Goal: Task Accomplishment & Management: Manage account settings

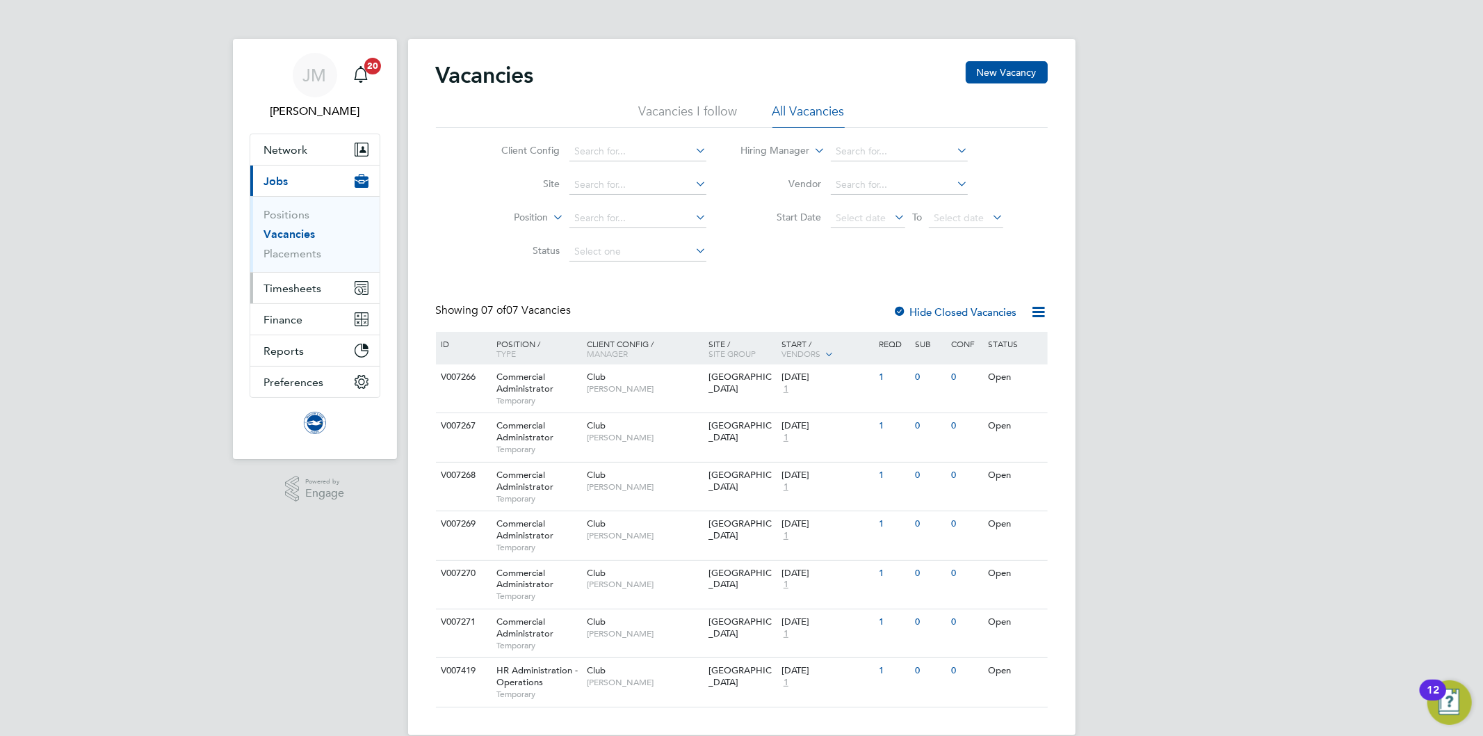
click at [282, 288] on span "Timesheets" at bounding box center [293, 288] width 58 height 13
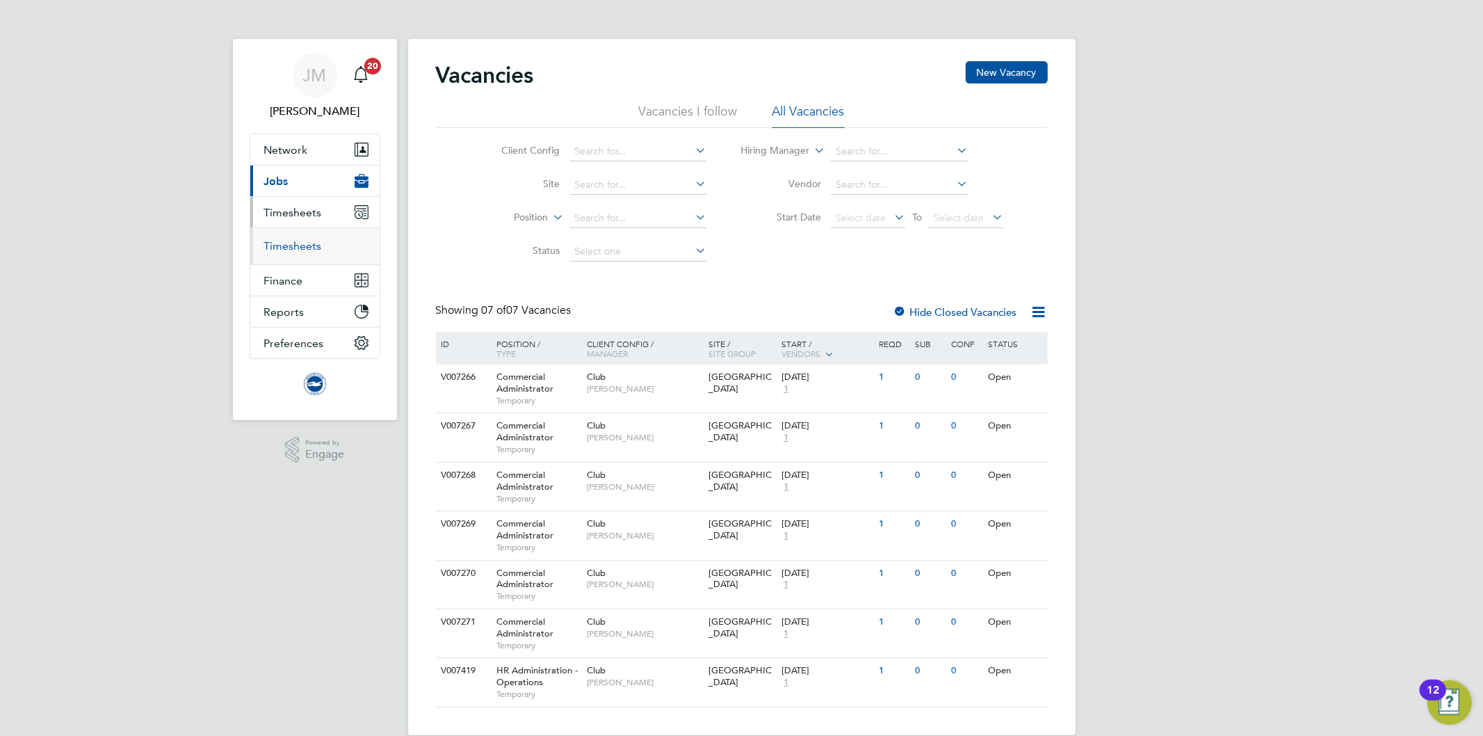
click at [295, 247] on link "Timesheets" at bounding box center [293, 245] width 58 height 13
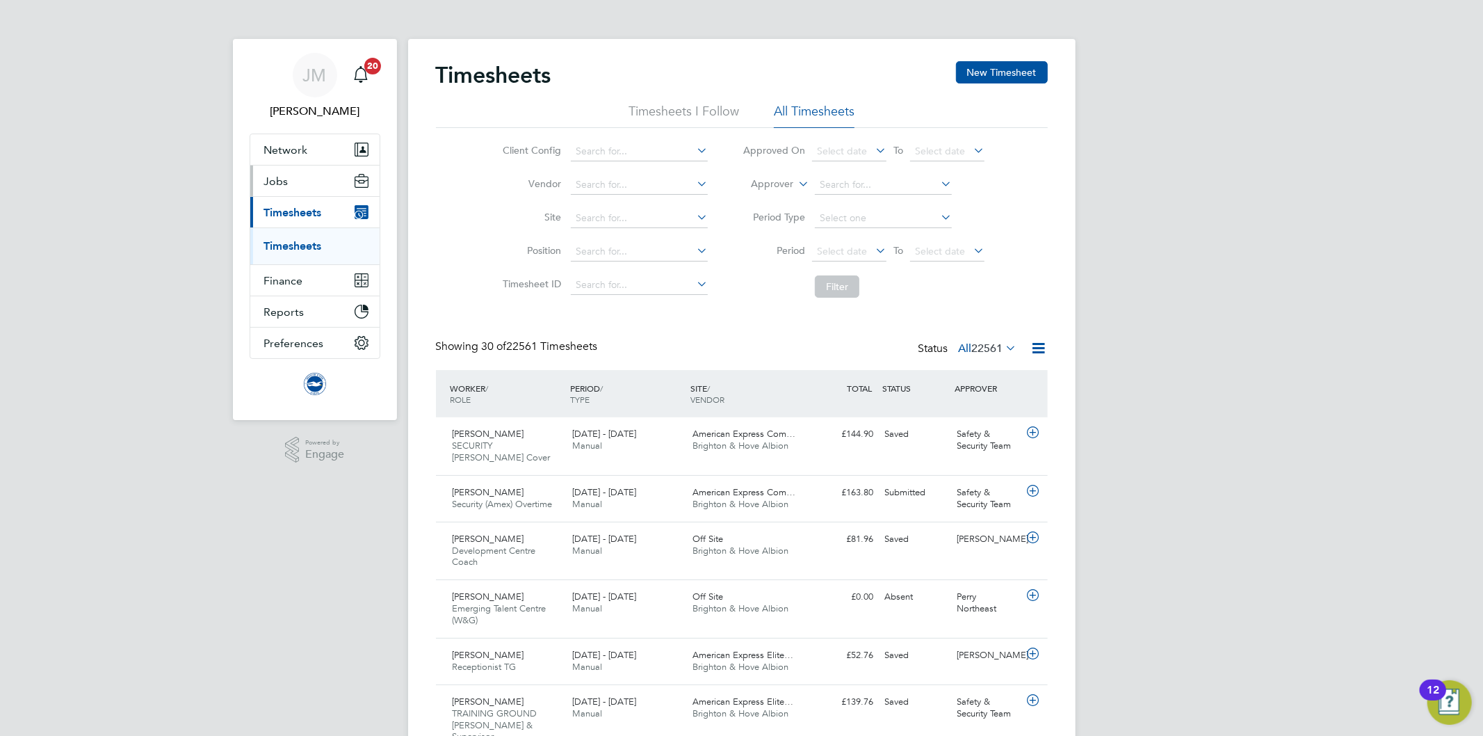
click at [276, 179] on span "Jobs" at bounding box center [276, 181] width 24 height 13
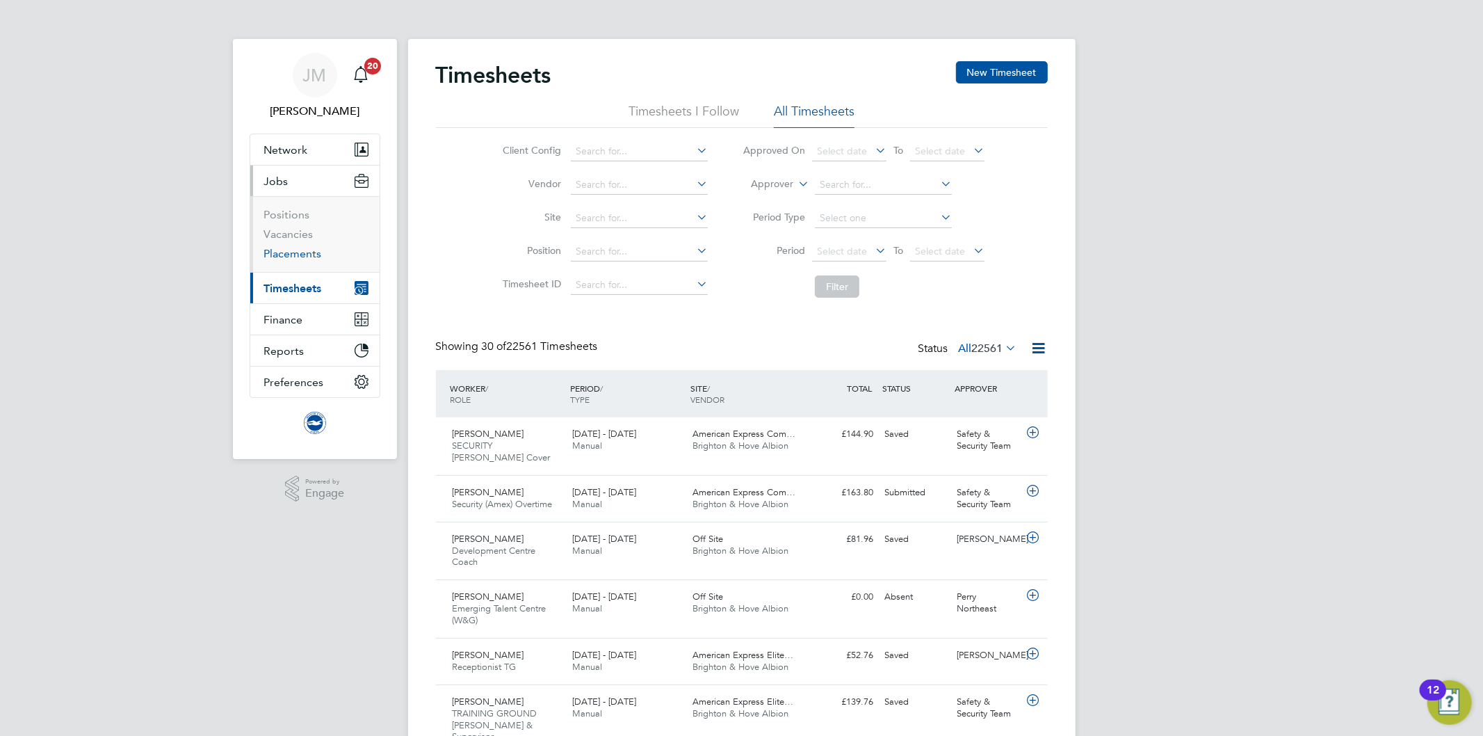
click at [311, 254] on link "Placements" at bounding box center [293, 253] width 58 height 13
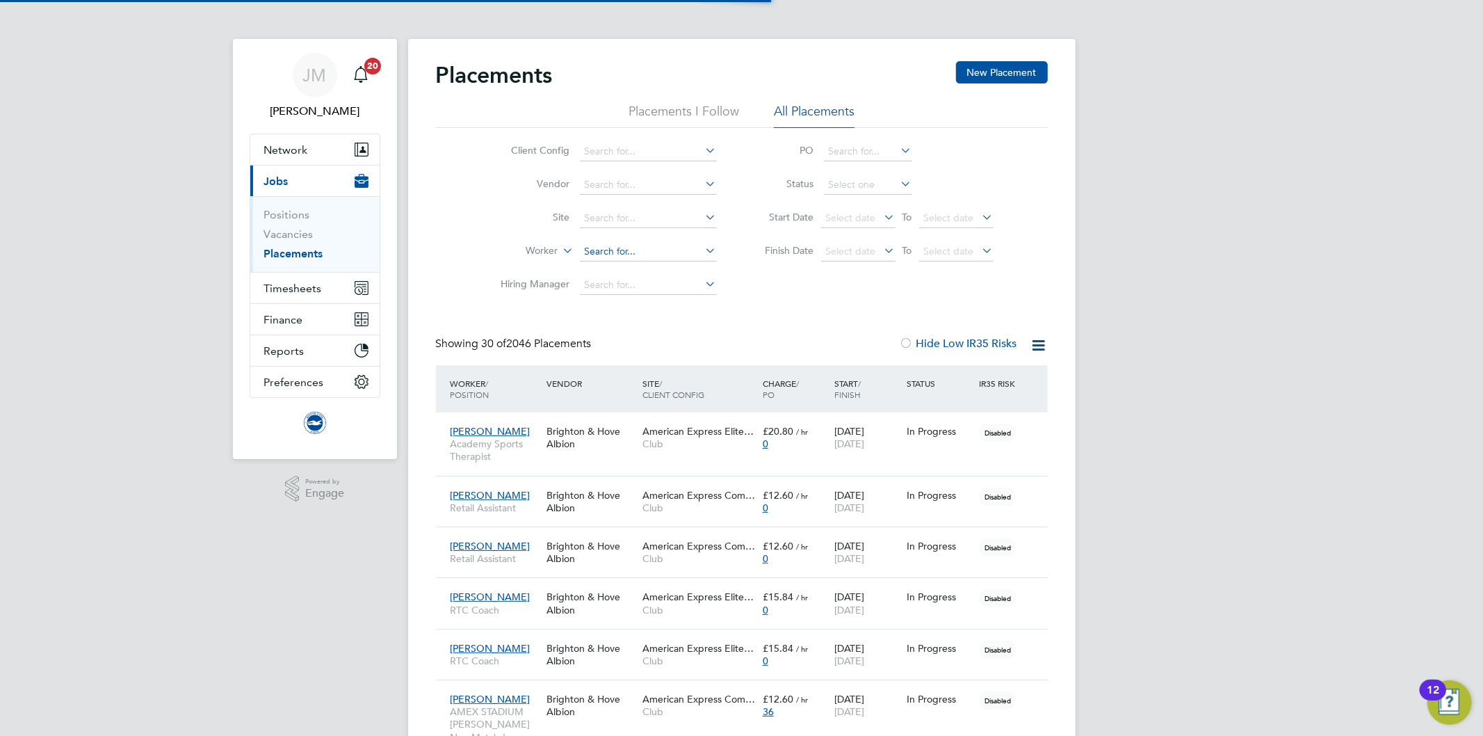
click at [588, 252] on input at bounding box center [648, 251] width 137 height 19
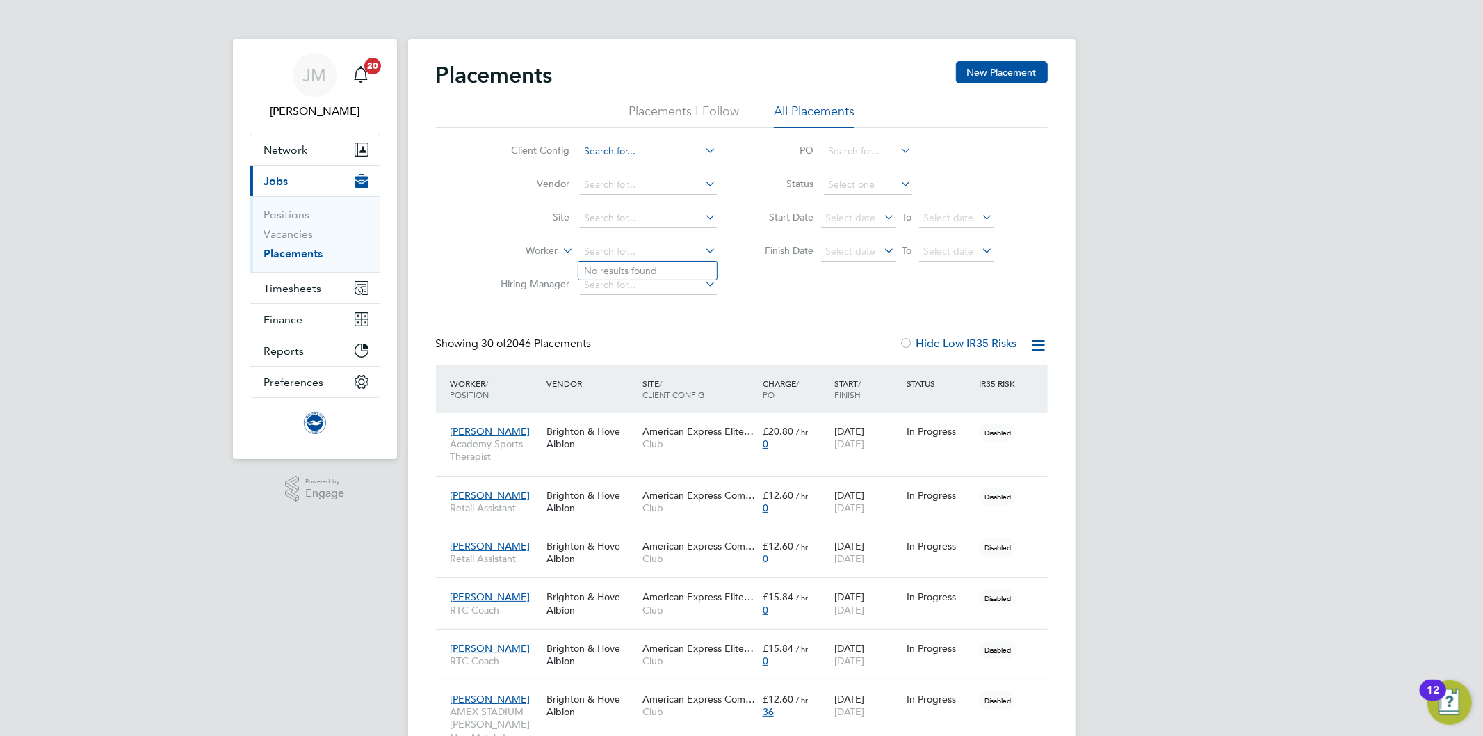
click at [617, 158] on input at bounding box center [648, 151] width 137 height 19
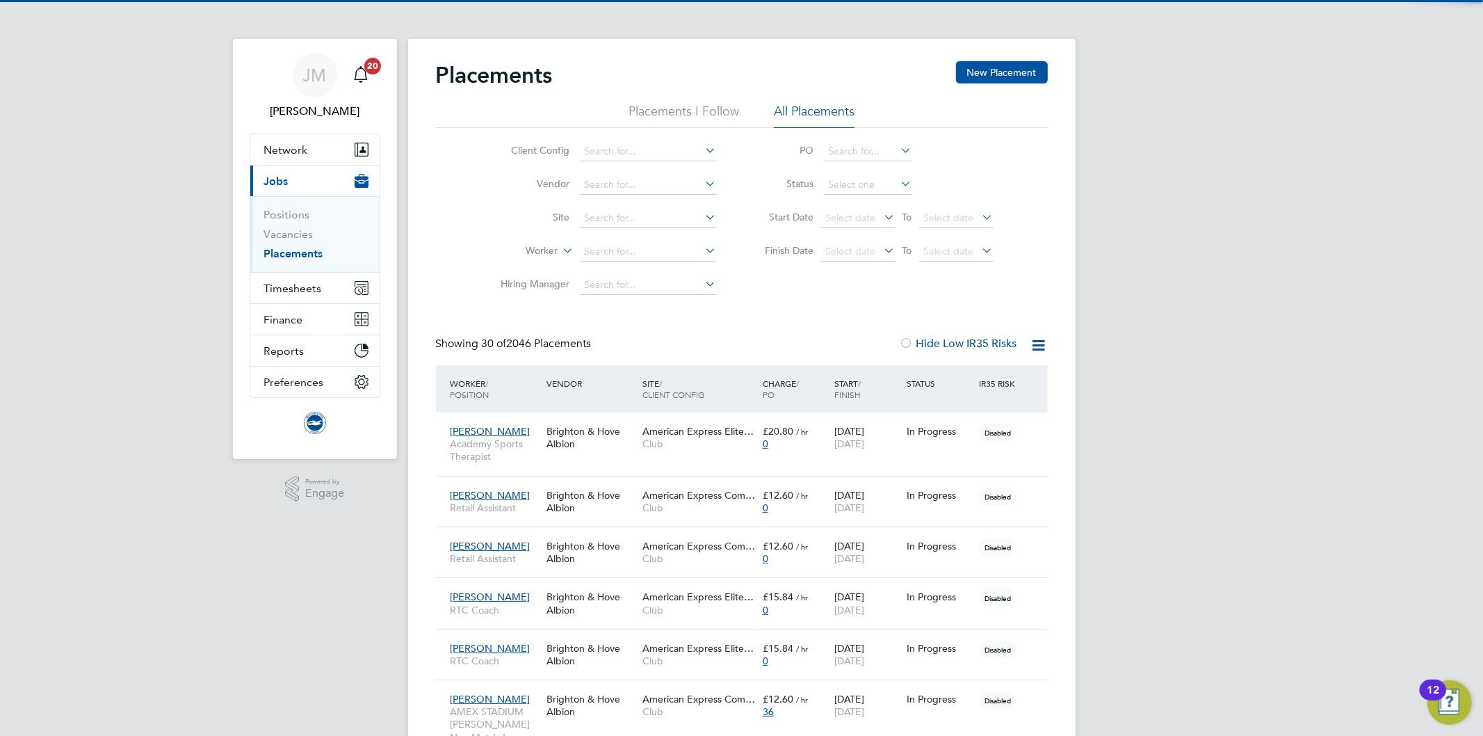
click at [601, 169] on li "Club" at bounding box center [647, 170] width 138 height 19
type input "Club"
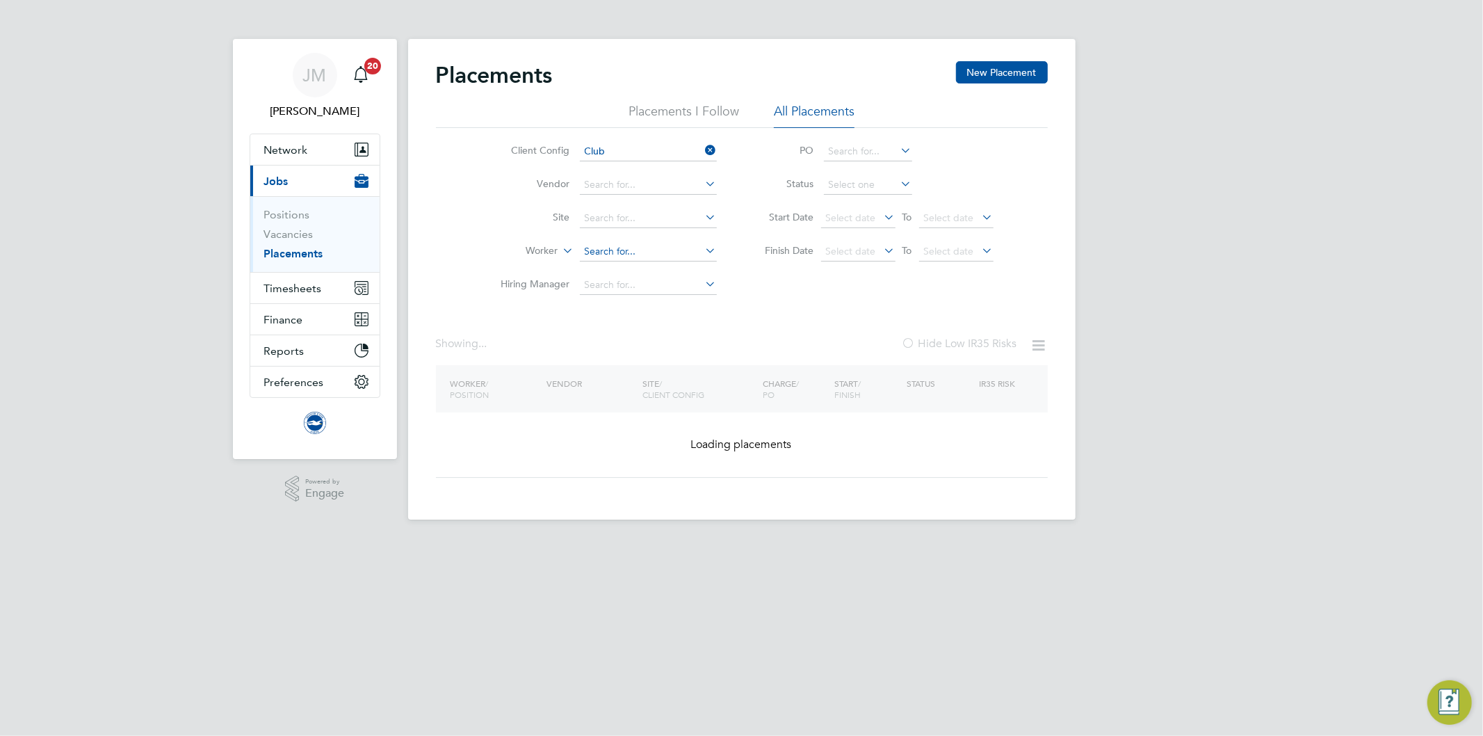
click at [604, 249] on input at bounding box center [648, 251] width 137 height 19
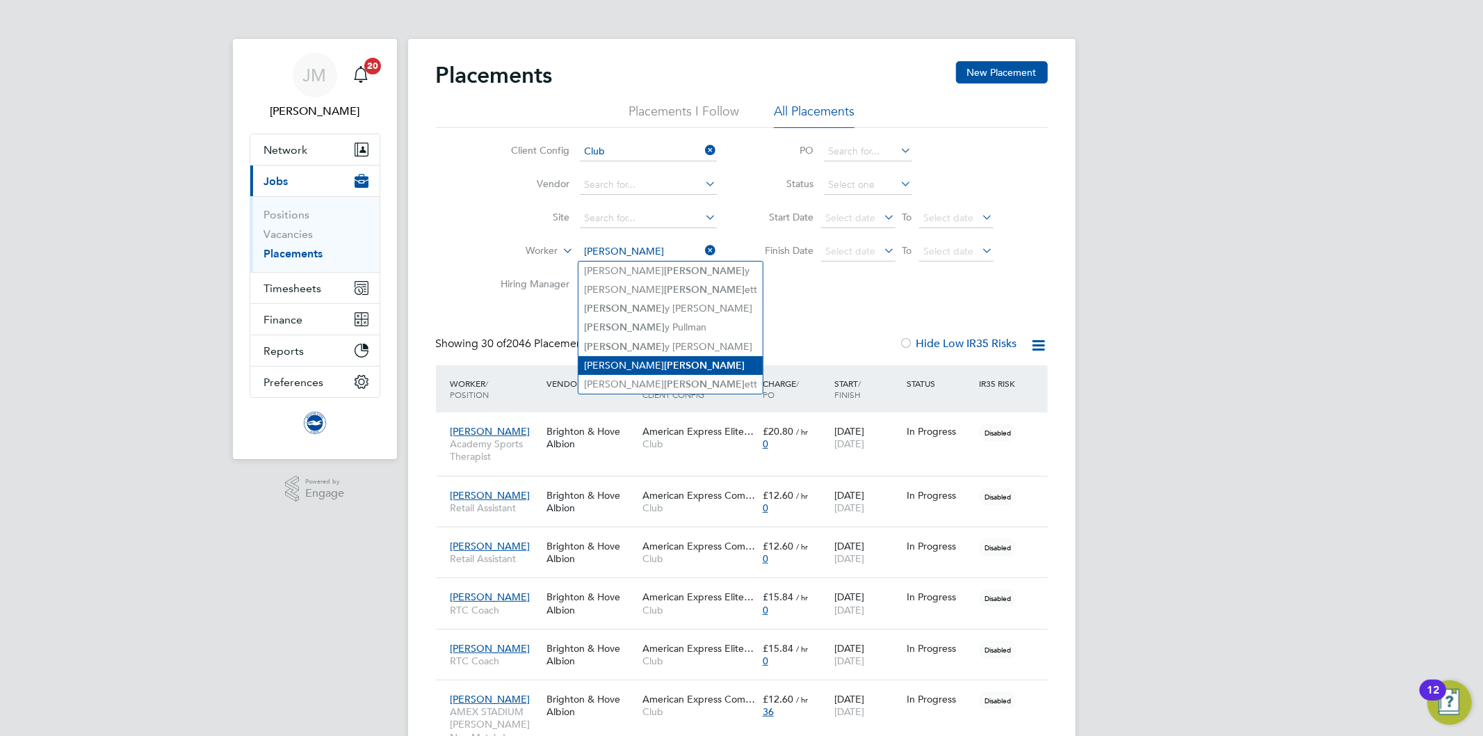
click at [664, 362] on b "[PERSON_NAME]" at bounding box center [704, 365] width 81 height 12
type input "[PERSON_NAME]"
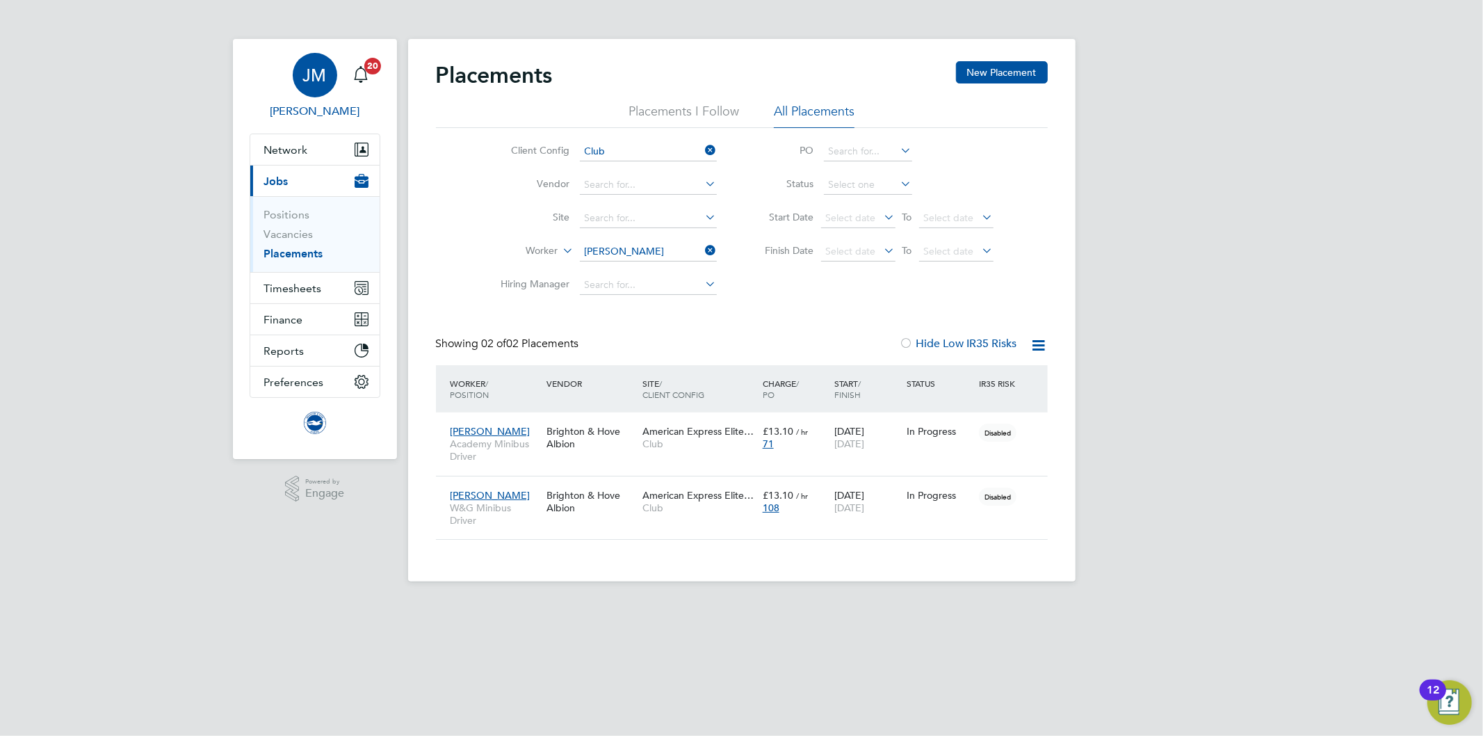
click at [318, 72] on span "JM" at bounding box center [315, 75] width 24 height 18
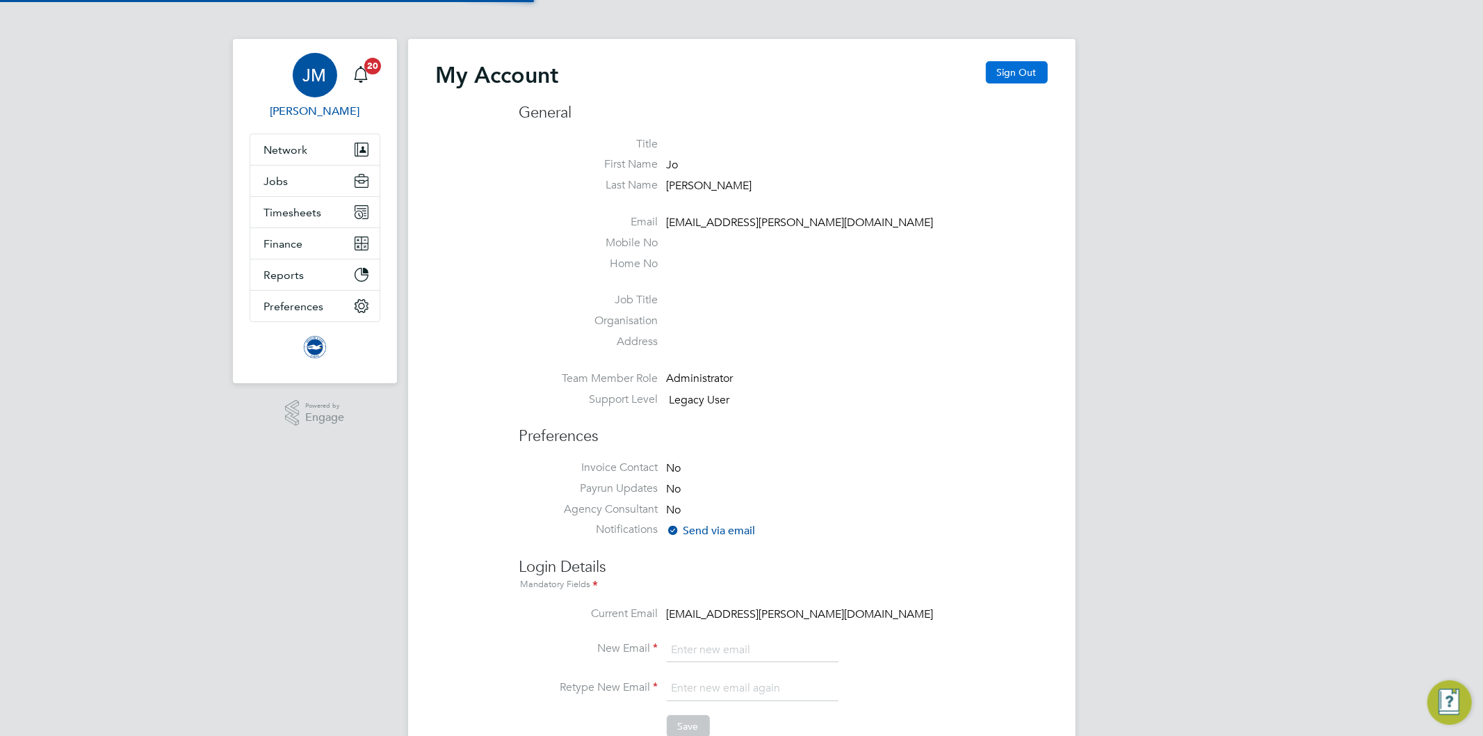
type input "[EMAIL_ADDRESS][PERSON_NAME][DOMAIN_NAME]"
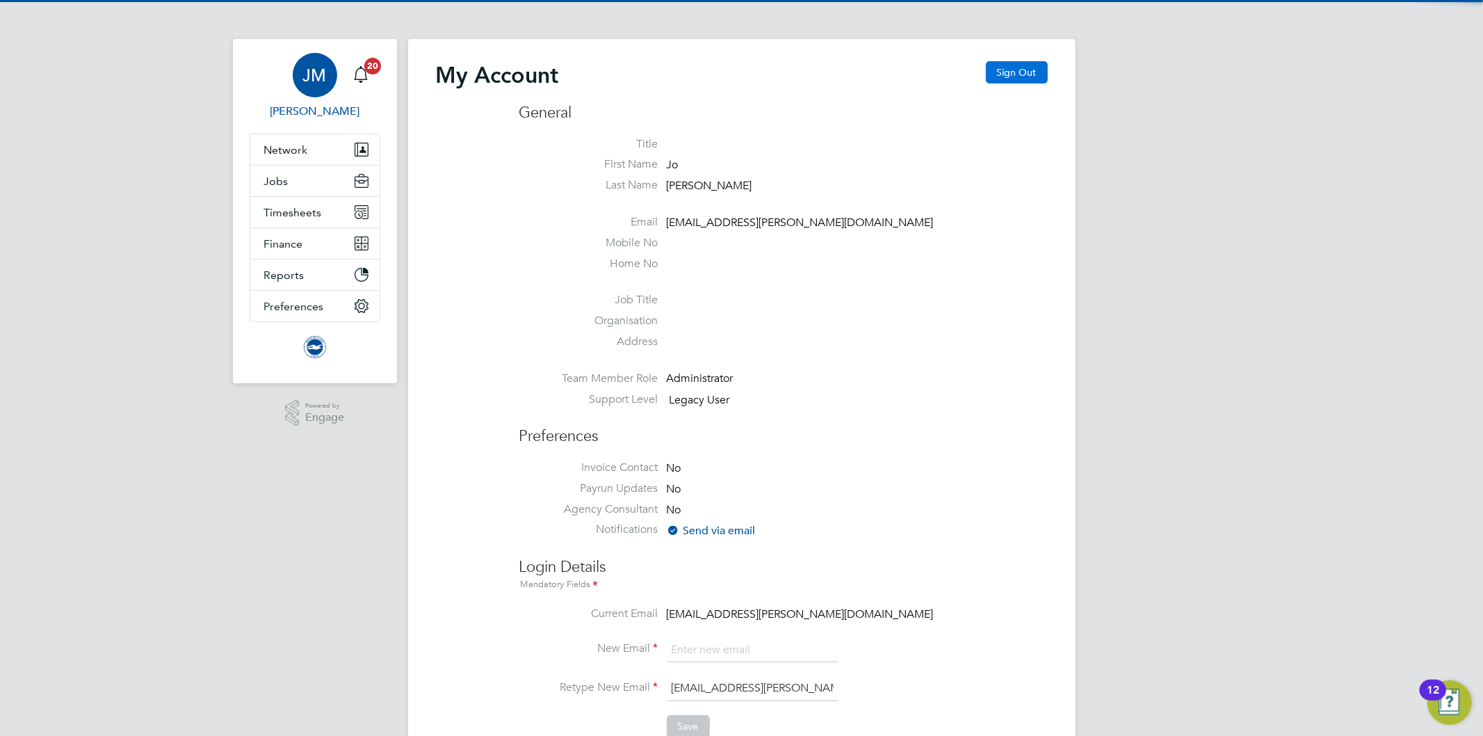
click at [1010, 73] on button "Sign Out" at bounding box center [1017, 72] width 62 height 22
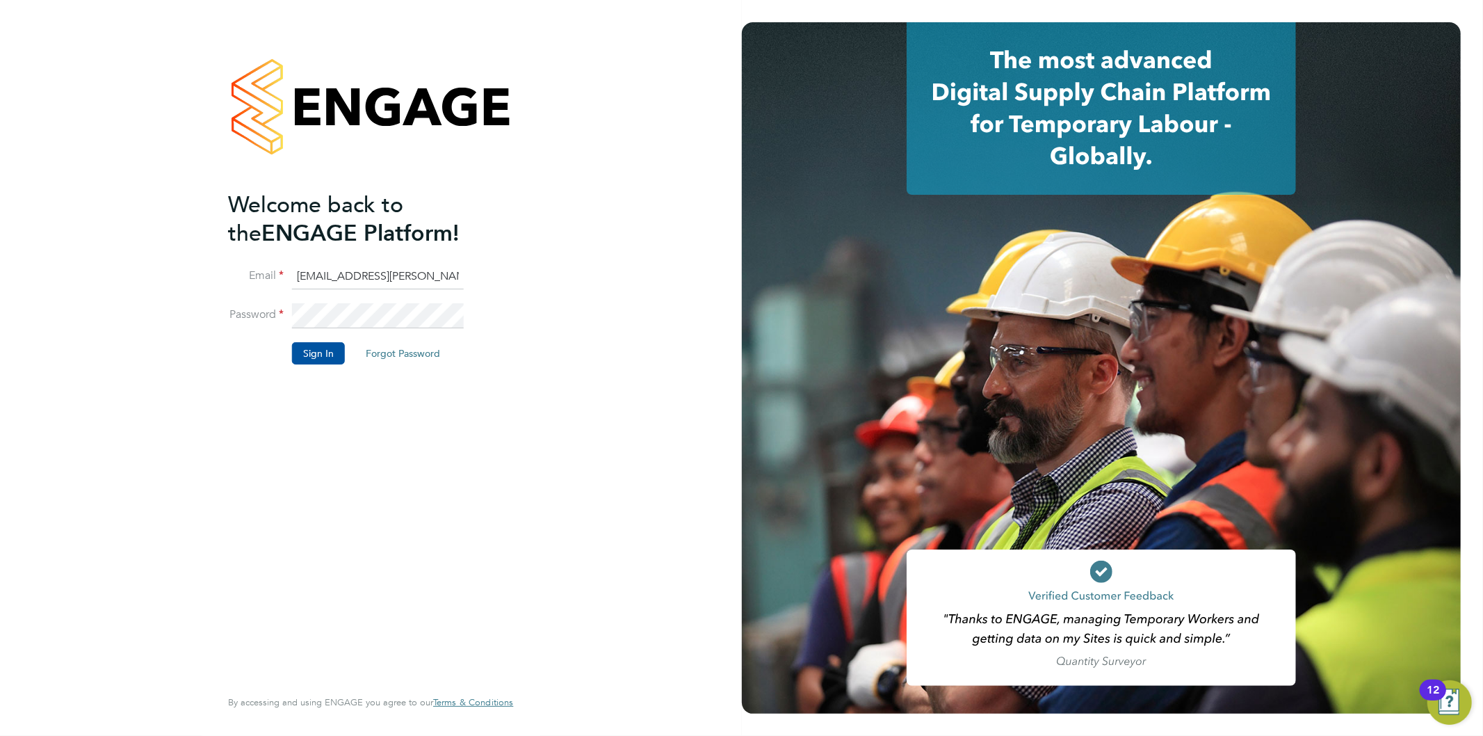
click at [380, 271] on input "[EMAIL_ADDRESS][PERSON_NAME][DOMAIN_NAME]" at bounding box center [378, 276] width 172 height 25
click at [572, 192] on div "Welcome back to the ENGAGE Platform! Email [EMAIL_ADDRESS][PERSON_NAME][DOMAIN_…" at bounding box center [371, 368] width 742 height 736
